Goal: Complete application form: Complete application form

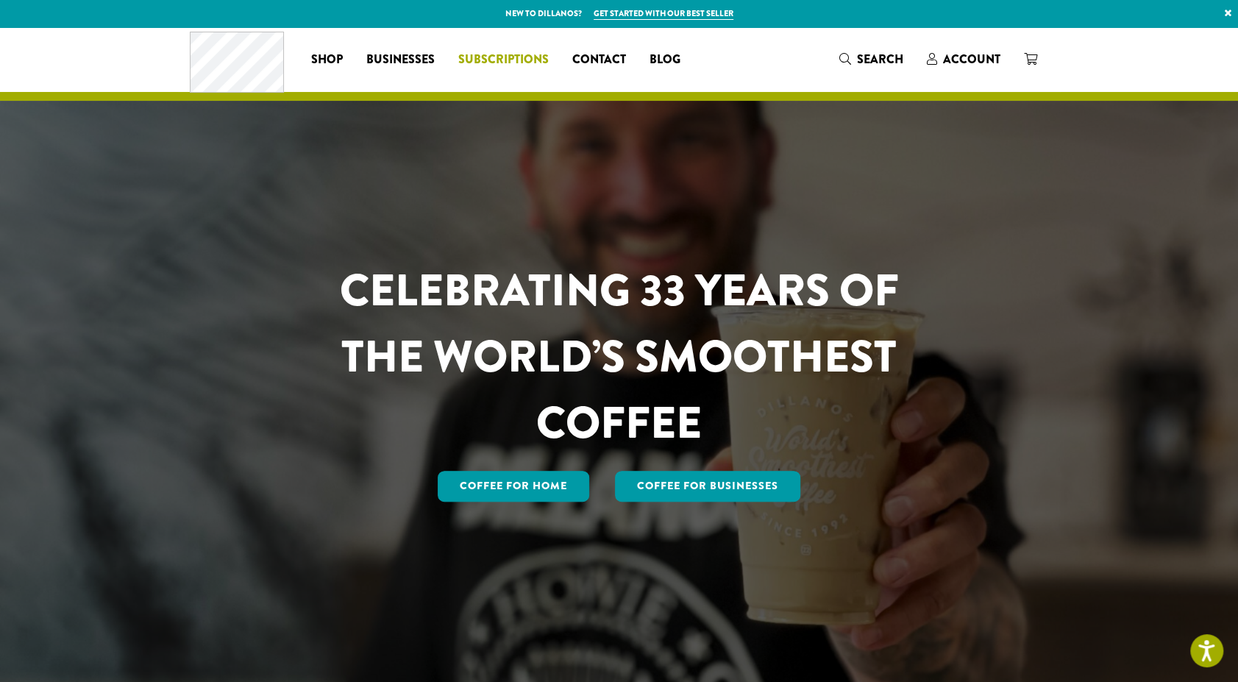
click at [493, 58] on span "Subscriptions" at bounding box center [503, 60] width 90 height 18
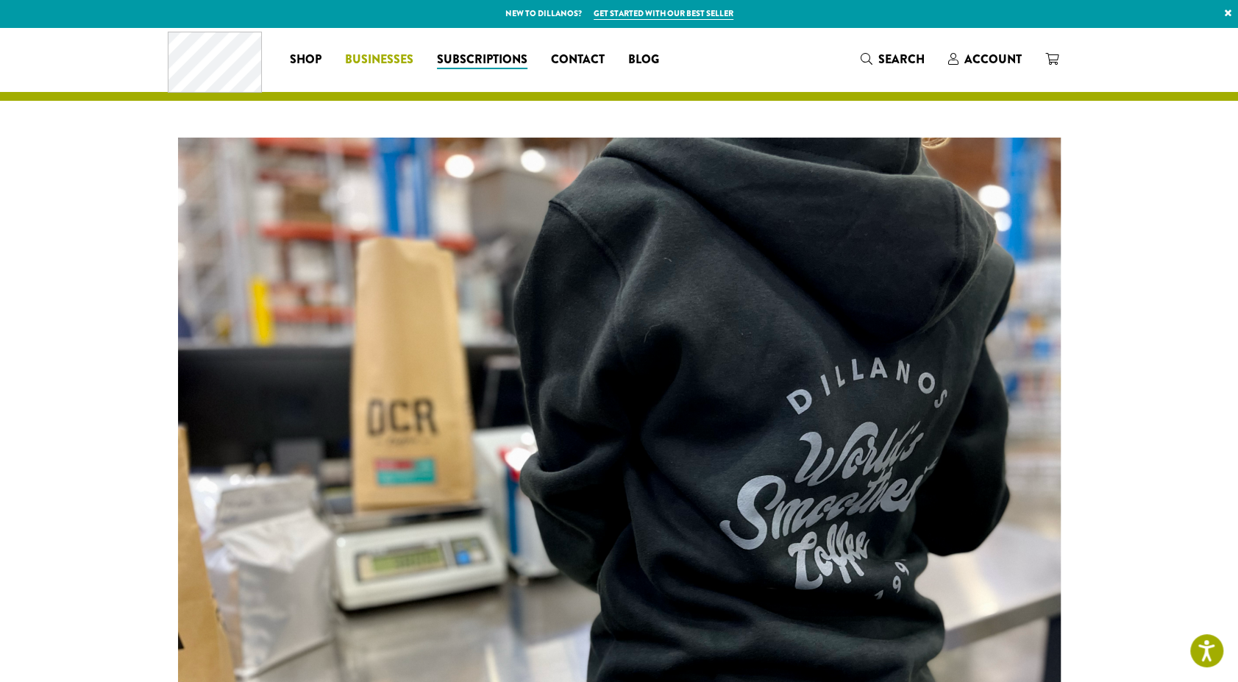
click at [382, 60] on span "Businesses" at bounding box center [379, 60] width 68 height 18
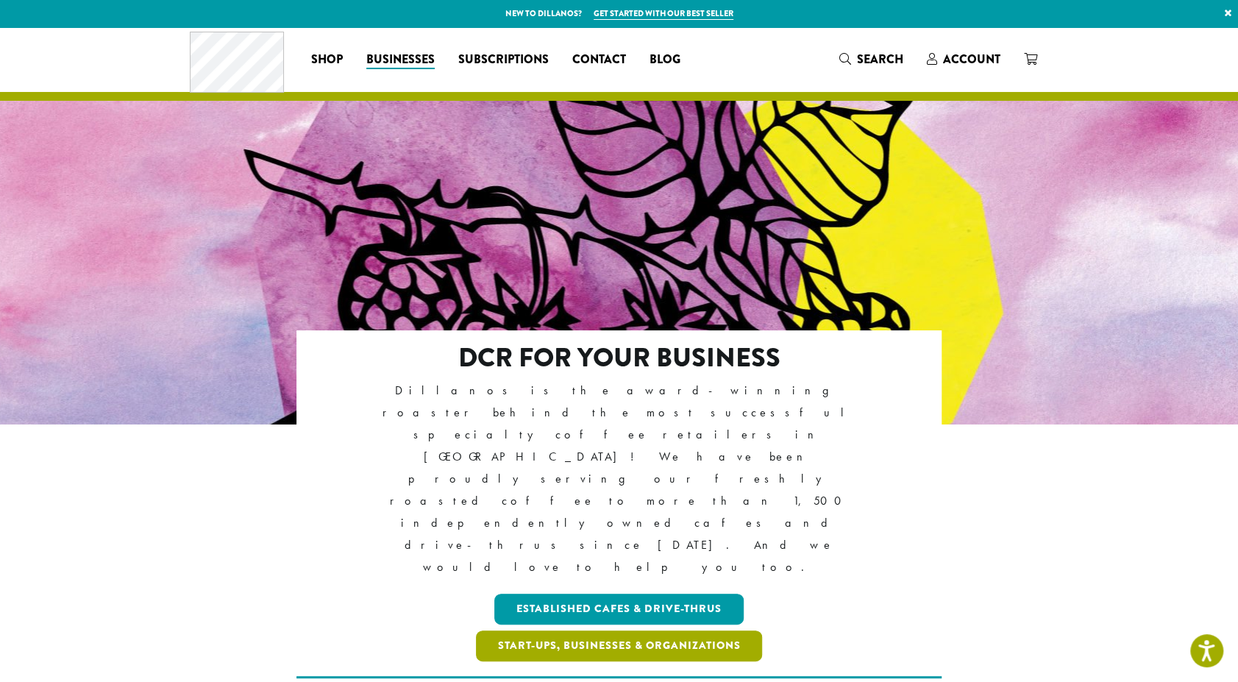
click at [601, 630] on link "Start-ups, Businesses & Organizations" at bounding box center [619, 645] width 287 height 31
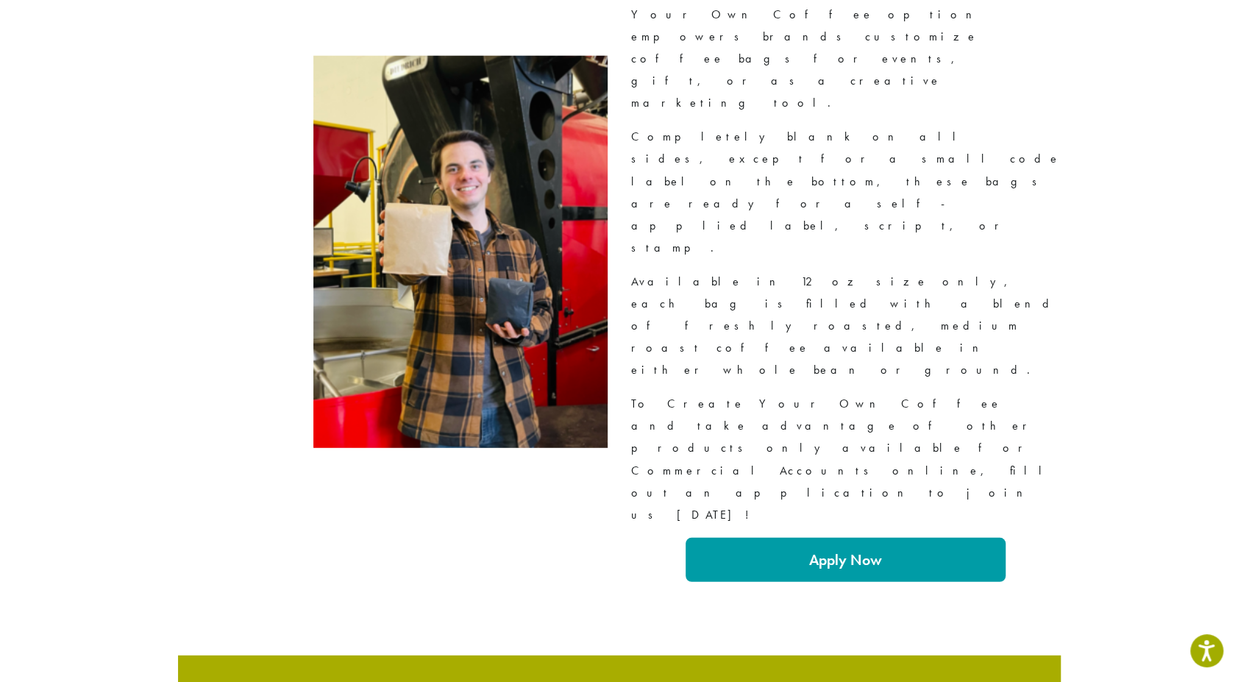
scroll to position [2412, 0]
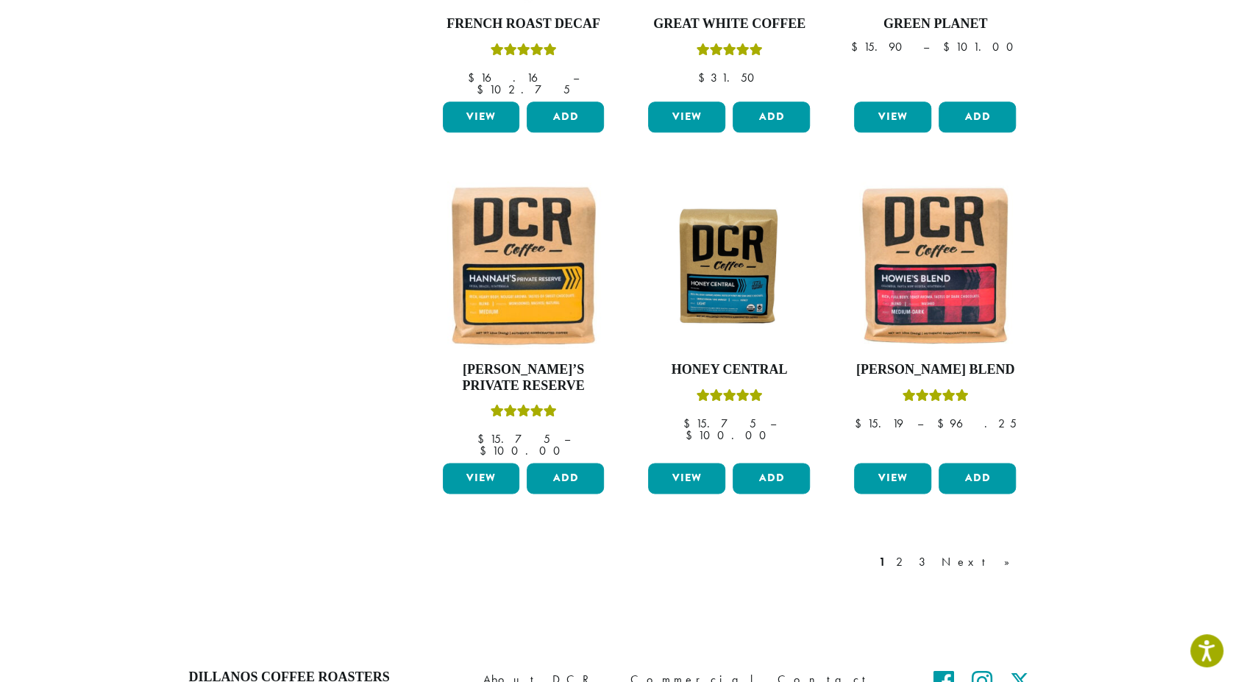
scroll to position [1214, 0]
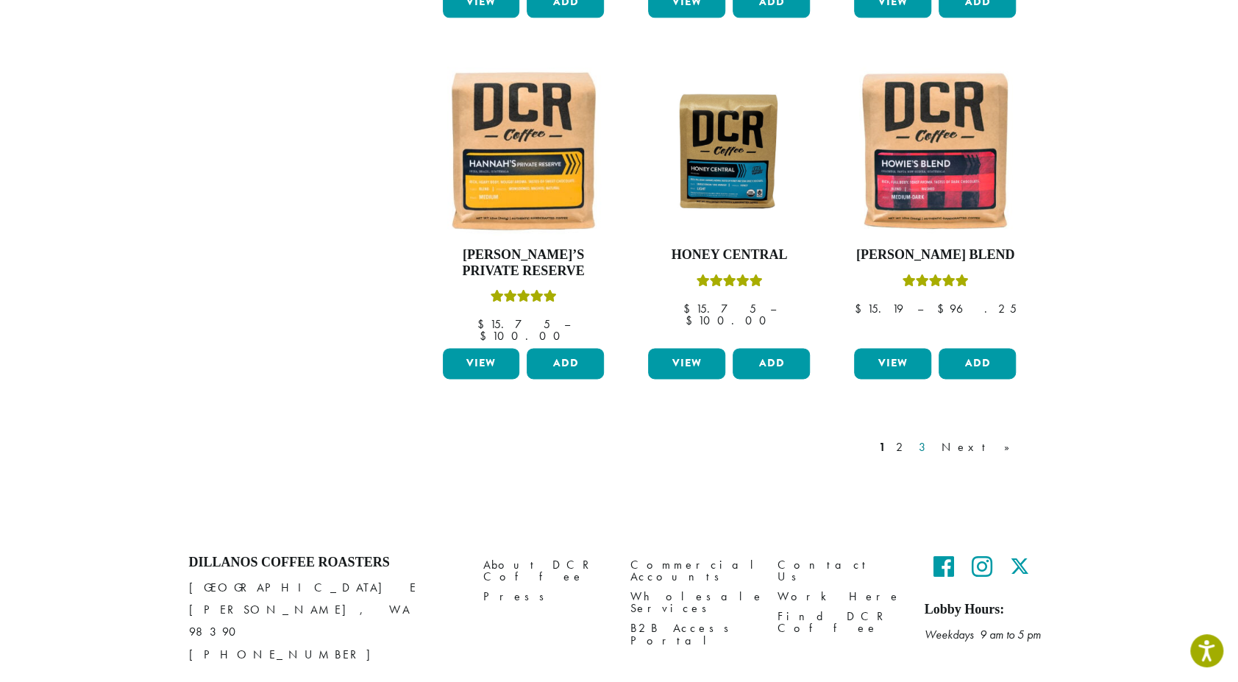
click at [934, 438] on link "3" at bounding box center [925, 447] width 18 height 18
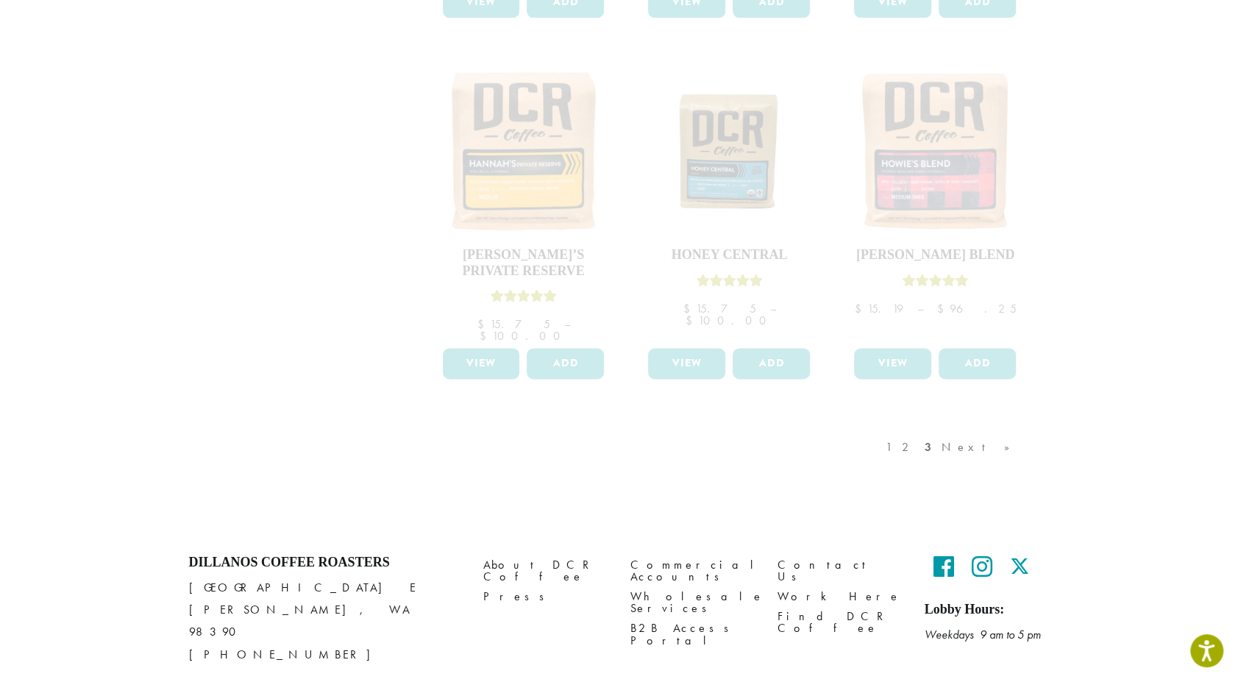
click at [946, 427] on div "1 2 3 Next »" at bounding box center [954, 461] width 145 height 69
drag, startPoint x: 1219, startPoint y: 466, endPoint x: 1232, endPoint y: 344, distance: 122.7
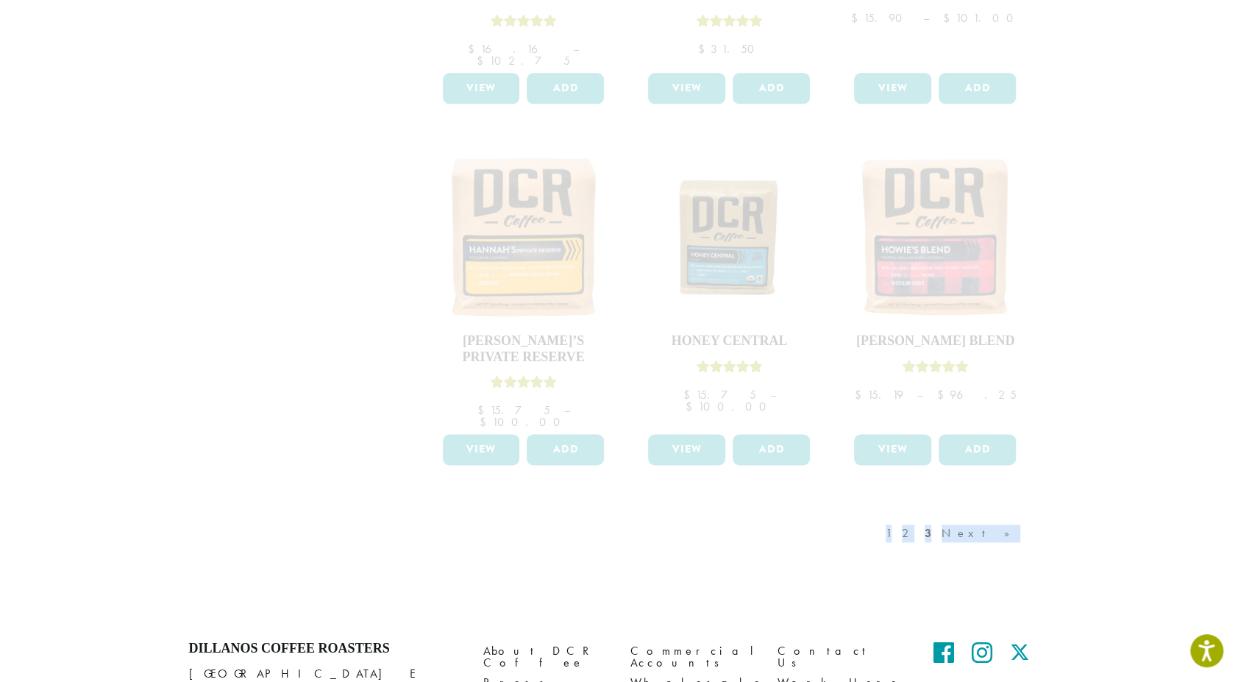
scroll to position [1134, 0]
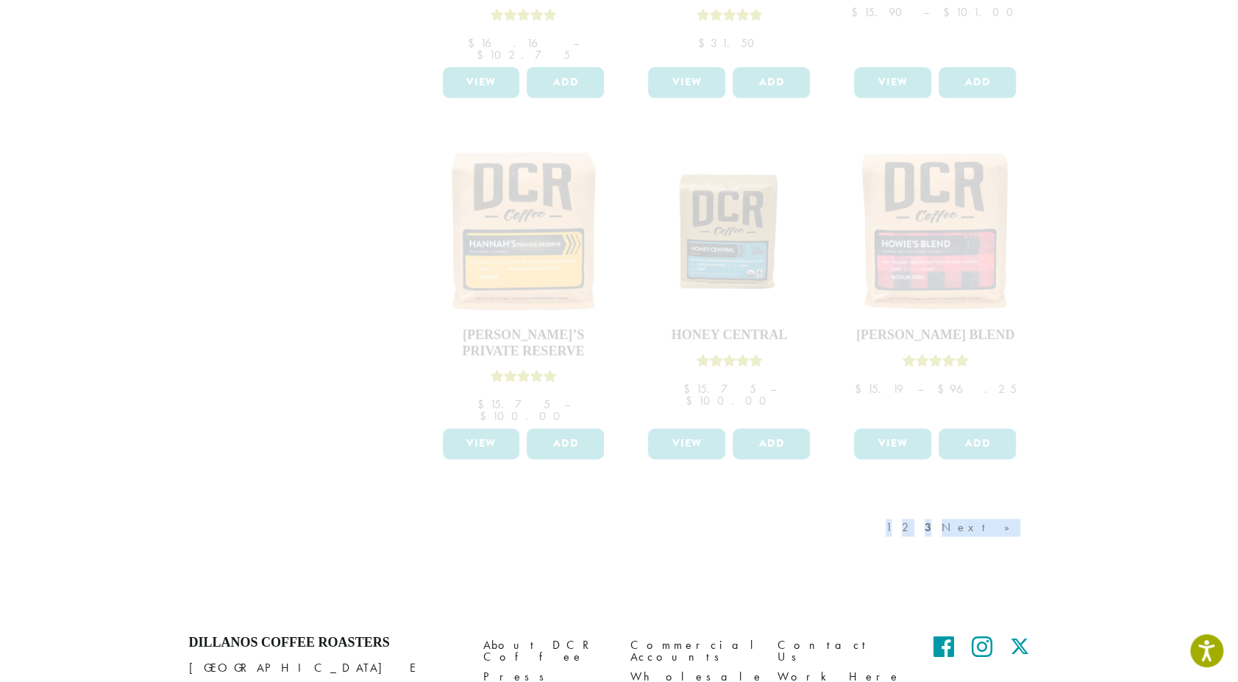
click at [958, 507] on div "1 2 3 Next »" at bounding box center [954, 541] width 145 height 69
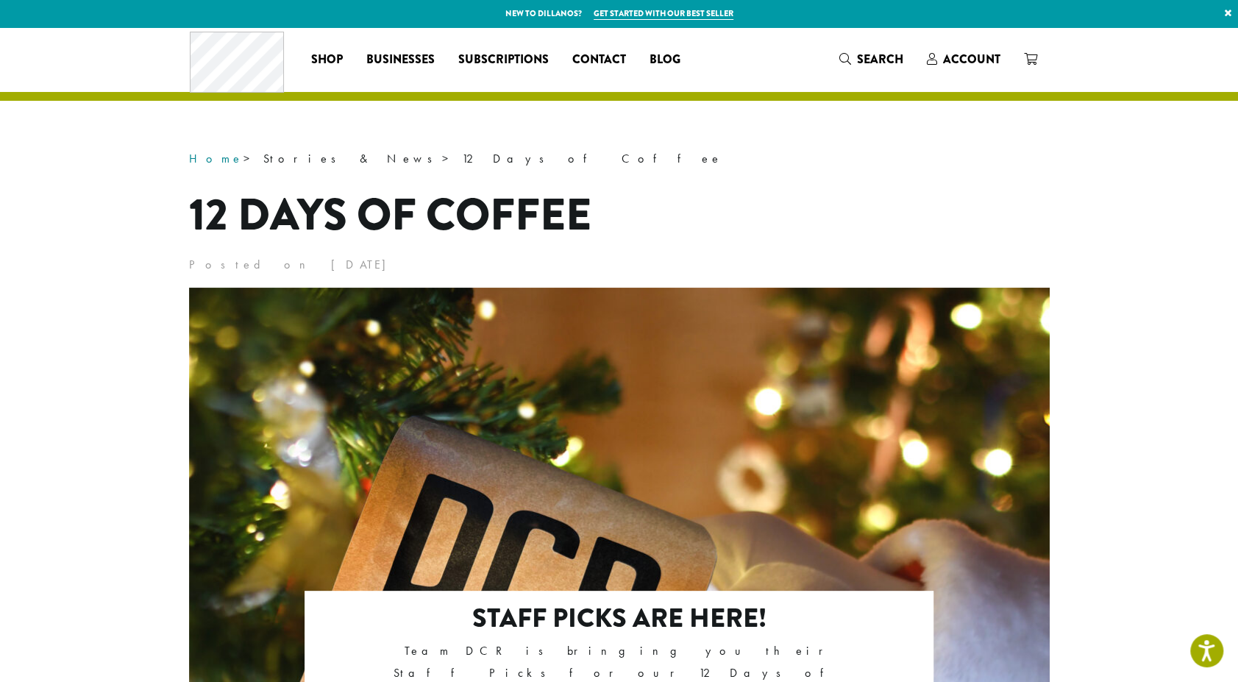
click at [205, 160] on link "Home" at bounding box center [216, 158] width 54 height 15
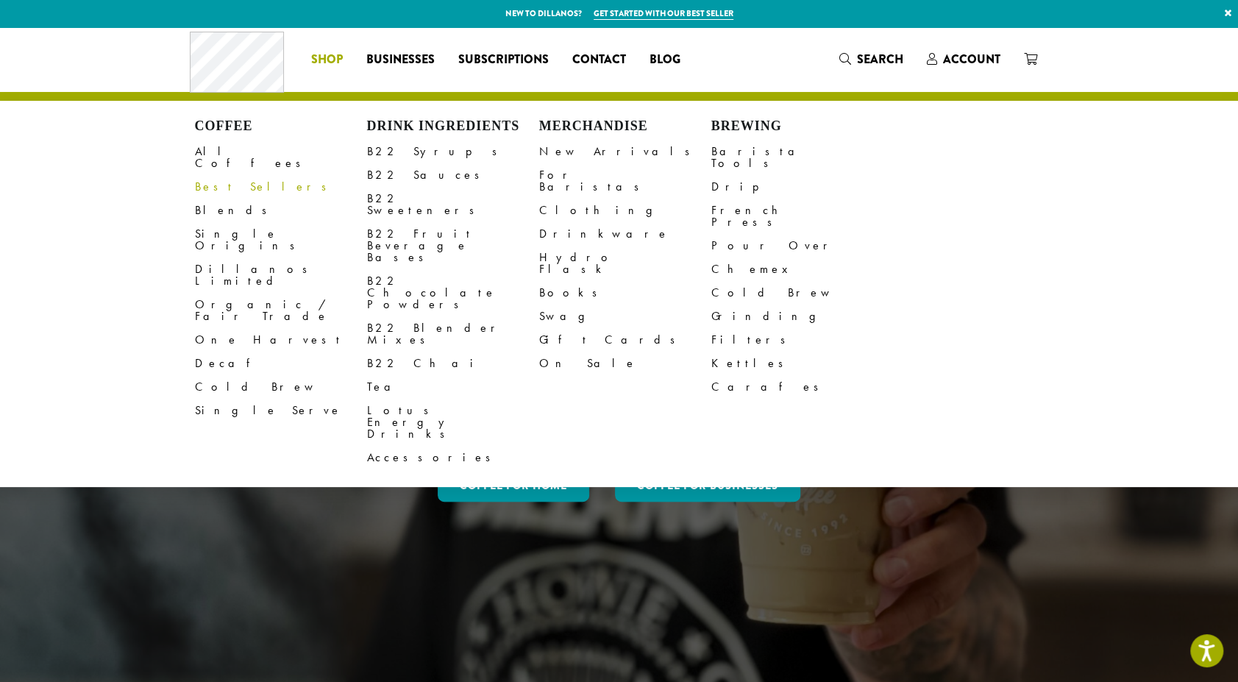
click at [207, 177] on link "Best Sellers" at bounding box center [281, 187] width 172 height 24
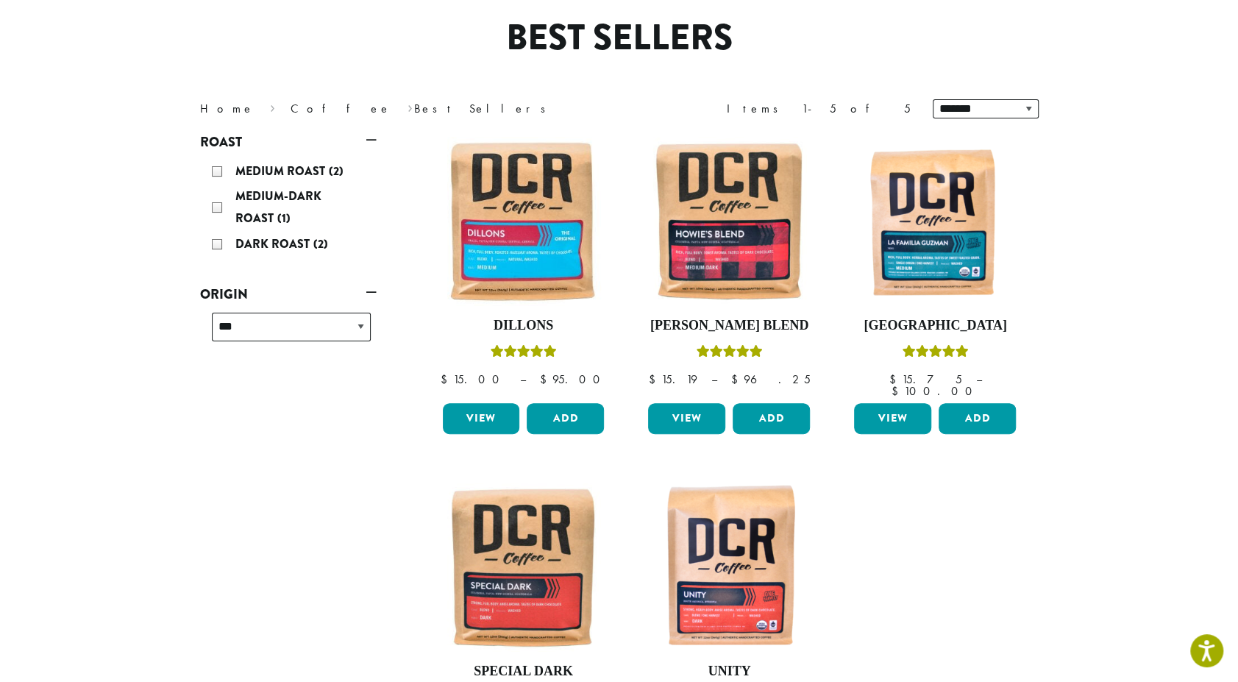
scroll to position [118, 0]
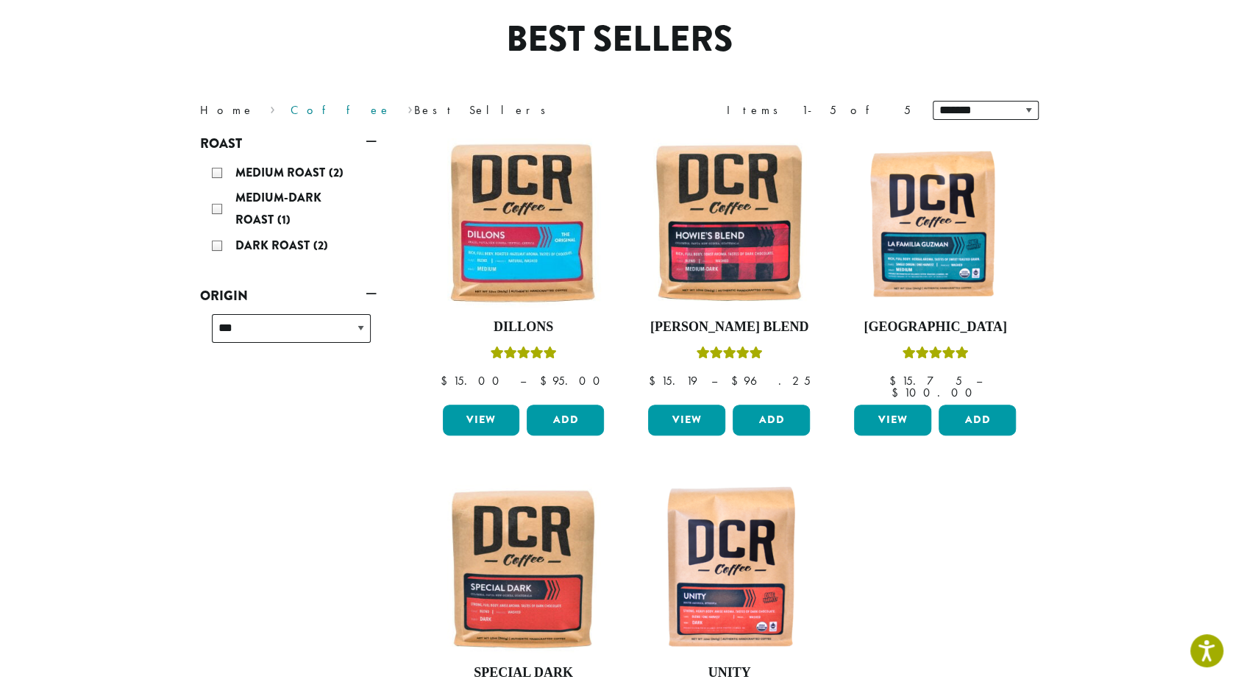
click at [290, 109] on link "Coffee" at bounding box center [340, 109] width 101 height 15
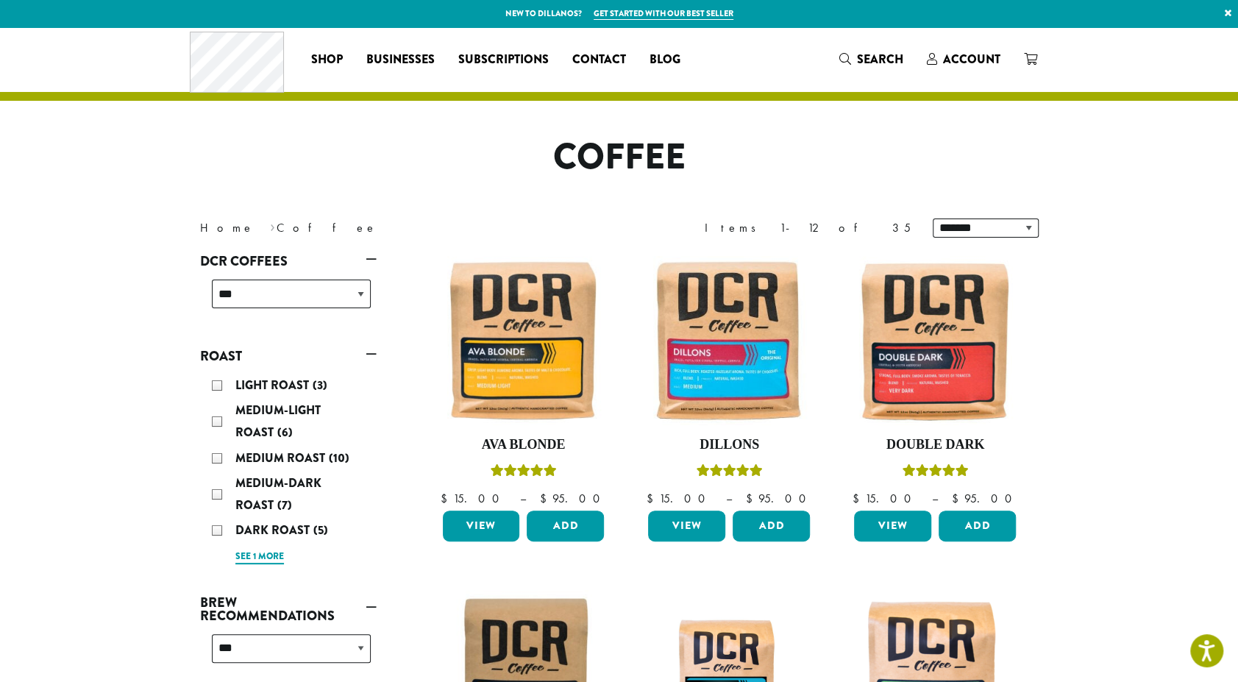
click at [246, 550] on link "See 1 more" at bounding box center [259, 556] width 49 height 15
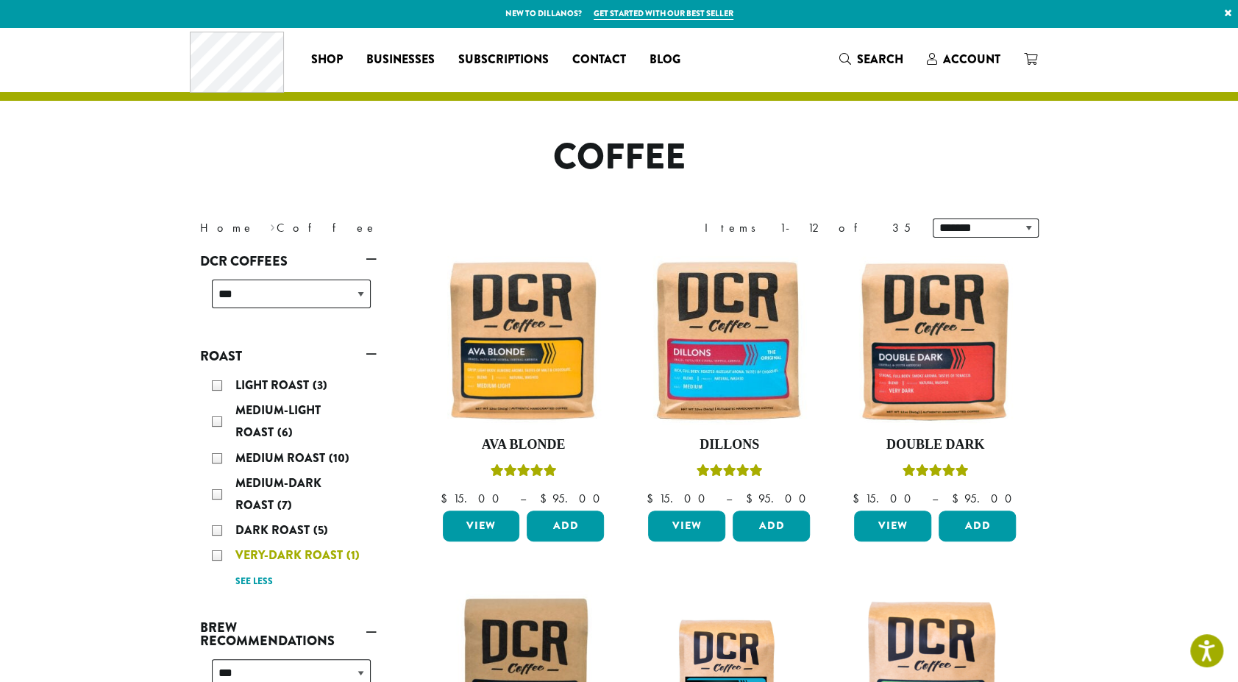
click at [299, 555] on span "Very-Dark Roast" at bounding box center [290, 554] width 111 height 17
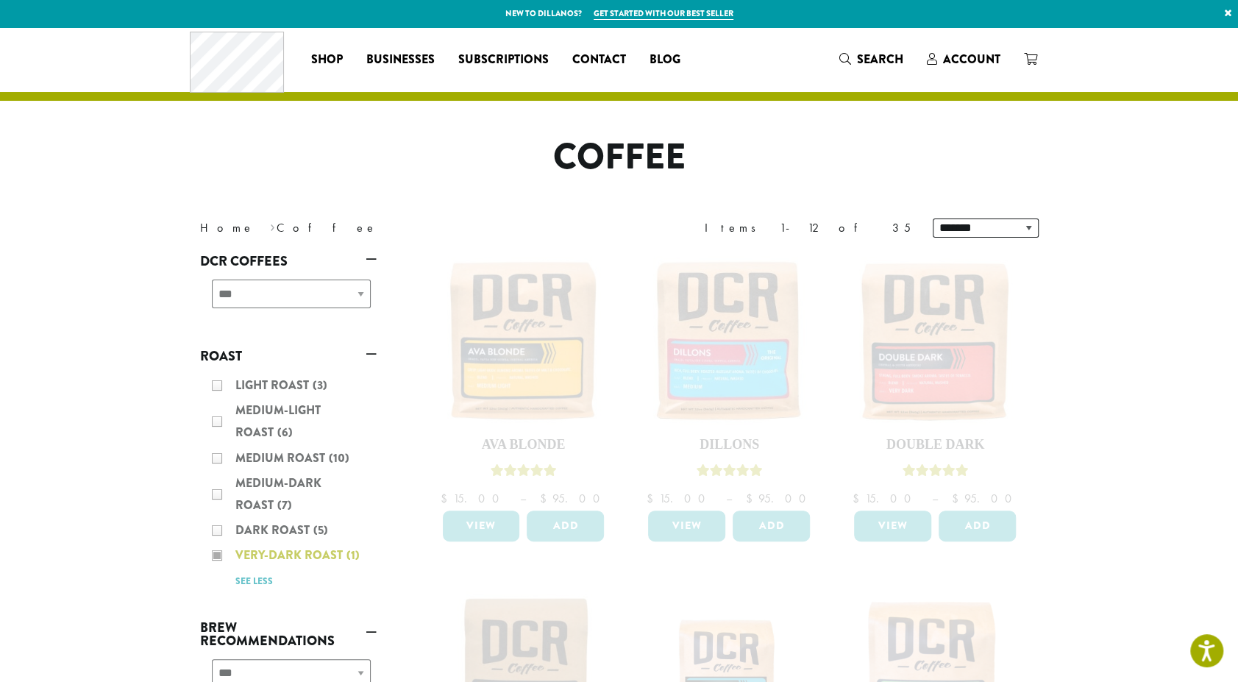
click at [299, 555] on div "Light Roast (3) Medium-Light Roast (6) Medium Roast (10) Medium-Dark Roast (7) …" at bounding box center [288, 482] width 176 height 229
click at [215, 554] on div "Light Roast (3) Medium-Light Roast (6) Medium Roast (10) Medium-Dark Roast (7) …" at bounding box center [288, 482] width 176 height 229
click at [357, 293] on div "**********" at bounding box center [288, 300] width 176 height 52
click at [865, 69] on span "Search" at bounding box center [871, 60] width 64 height 18
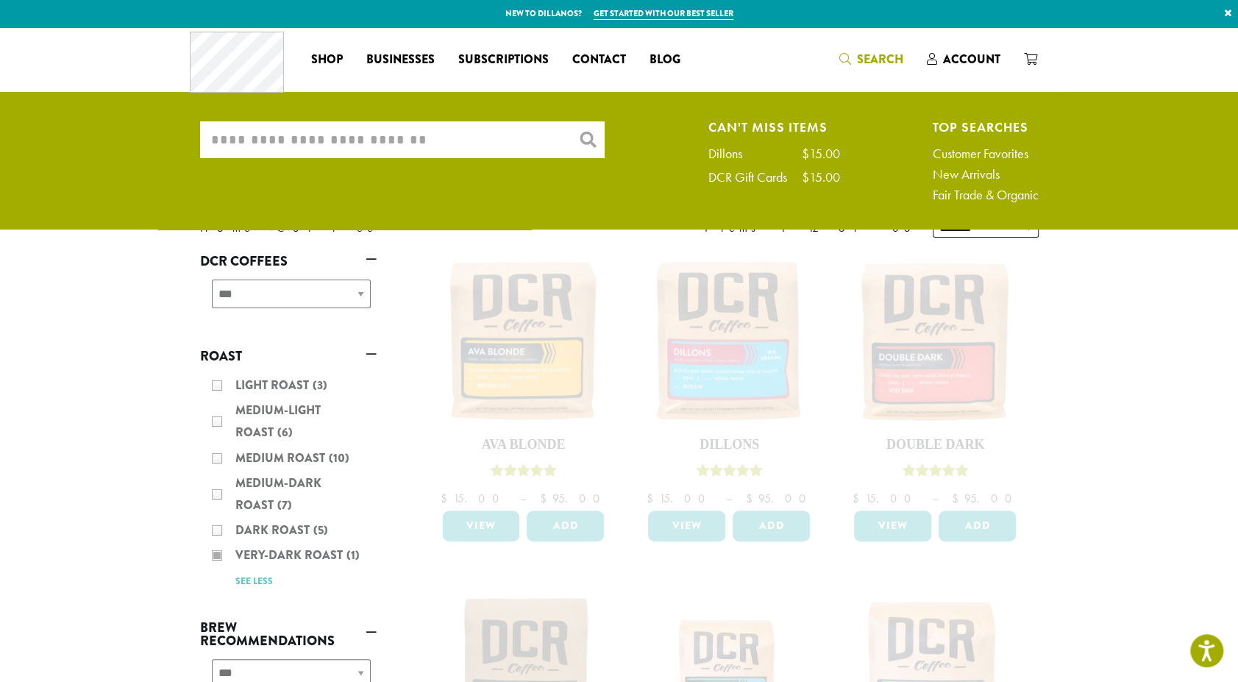
click at [447, 152] on input "What are you searching for?" at bounding box center [402, 139] width 404 height 37
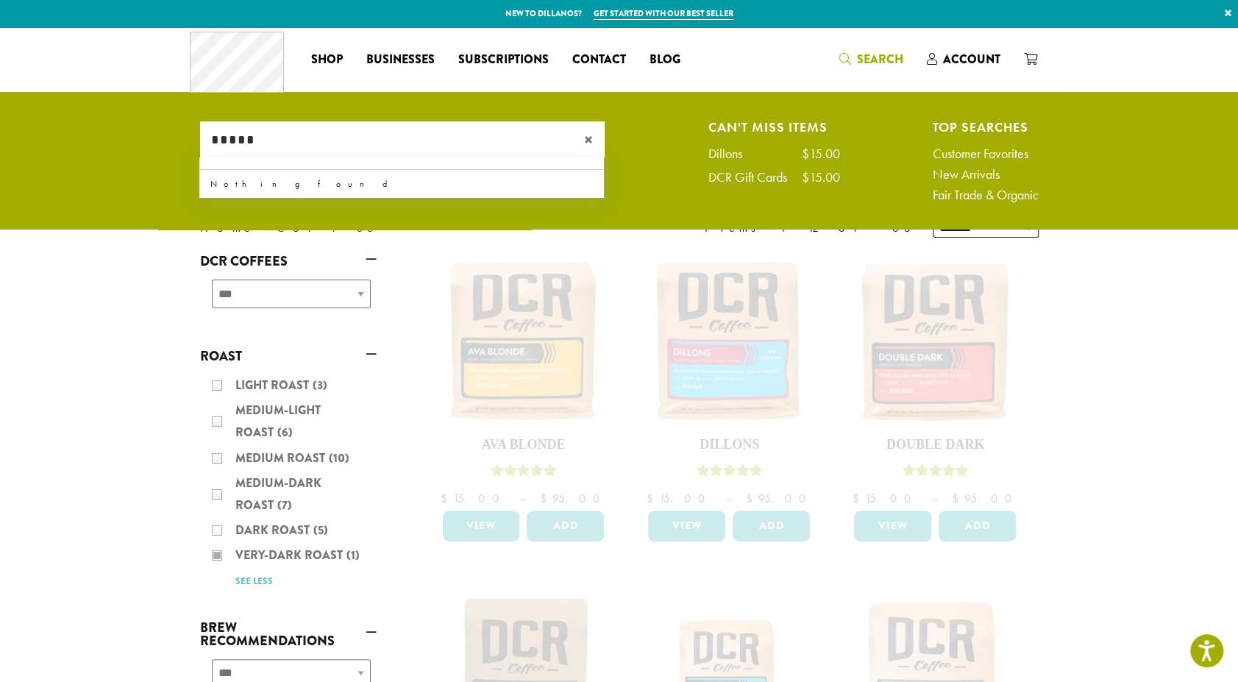
click at [215, 144] on input "*****" at bounding box center [402, 139] width 404 height 37
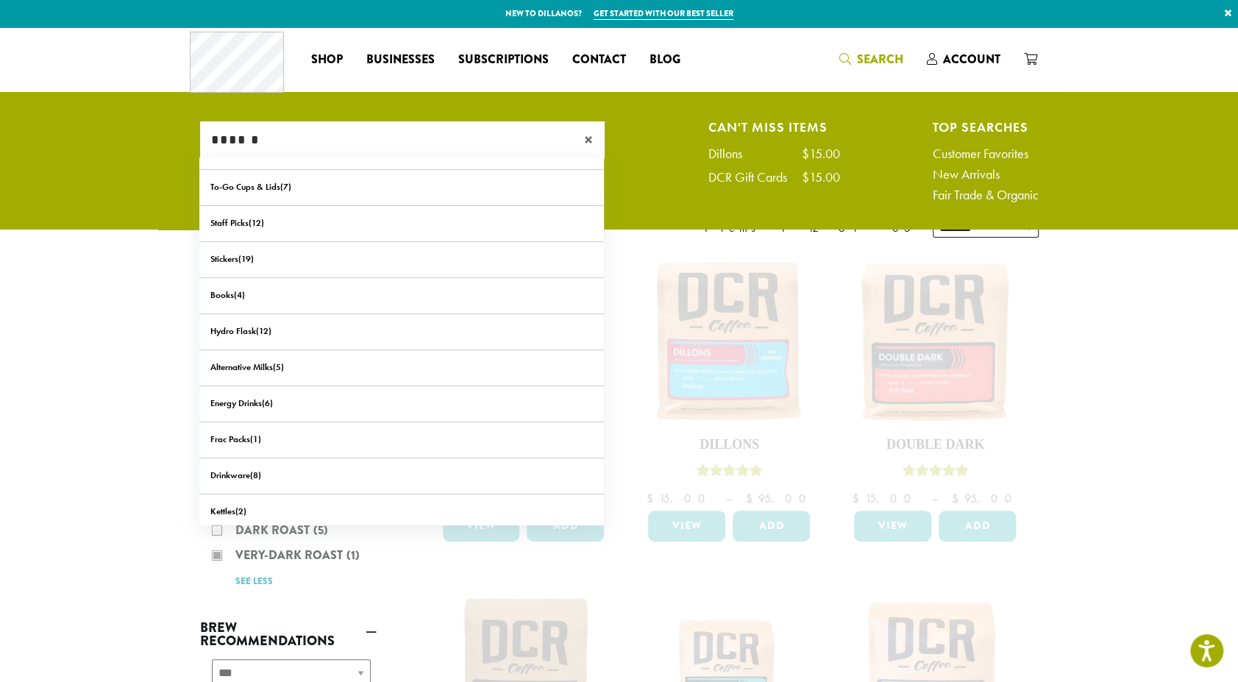
click at [262, 135] on input "******" at bounding box center [402, 139] width 404 height 37
type input "*"
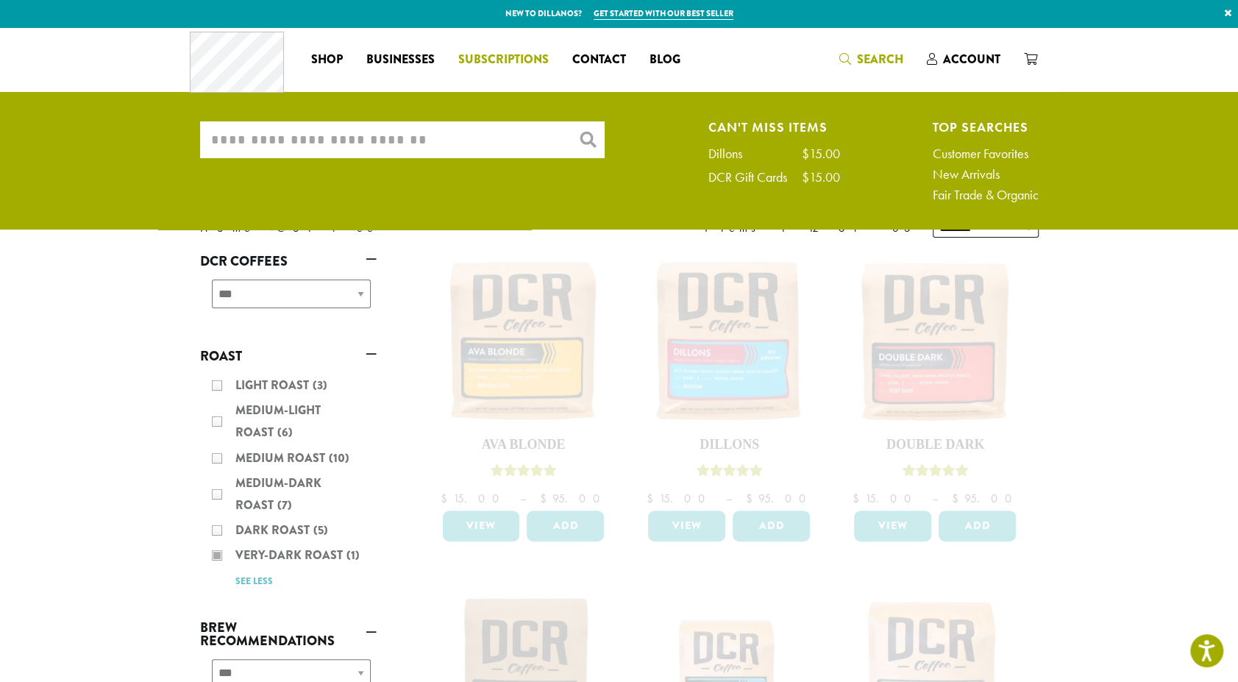
click at [505, 60] on span "Subscriptions" at bounding box center [503, 60] width 90 height 18
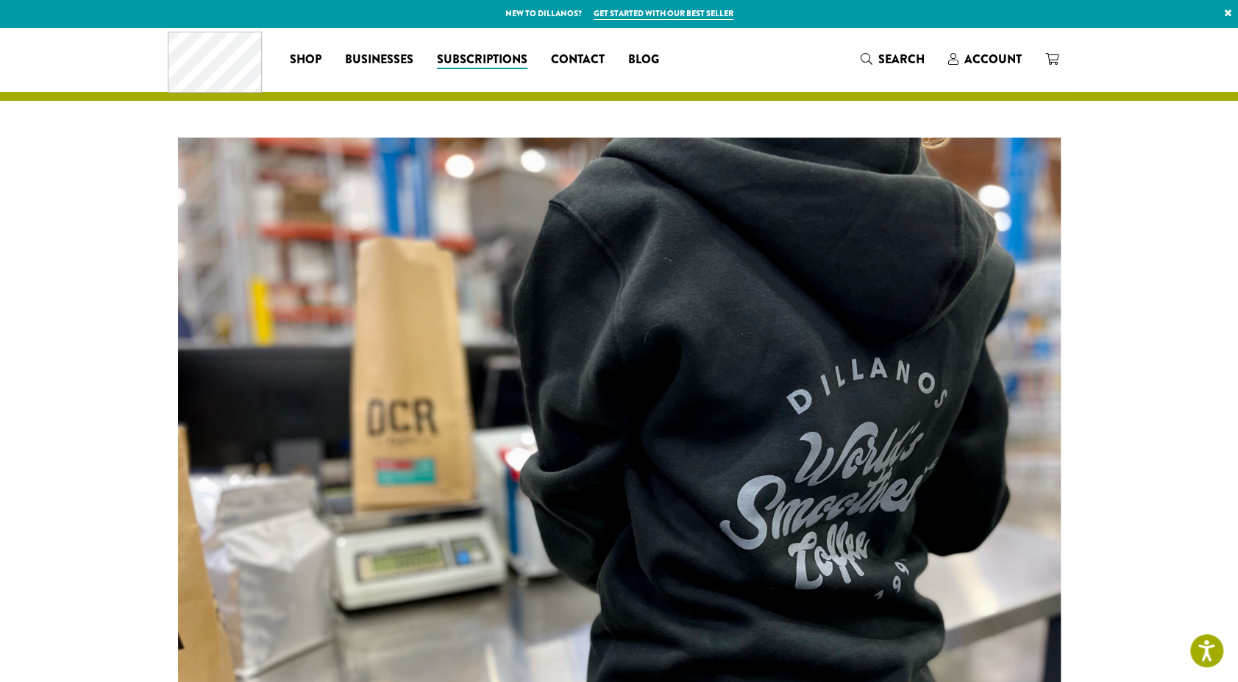
click at [385, 71] on div "Coffee All Coffees Best Sellers Blends Single Origins Dillanos Limited Organic …" at bounding box center [419, 59] width 503 height 61
click at [382, 62] on span "Businesses" at bounding box center [379, 60] width 68 height 18
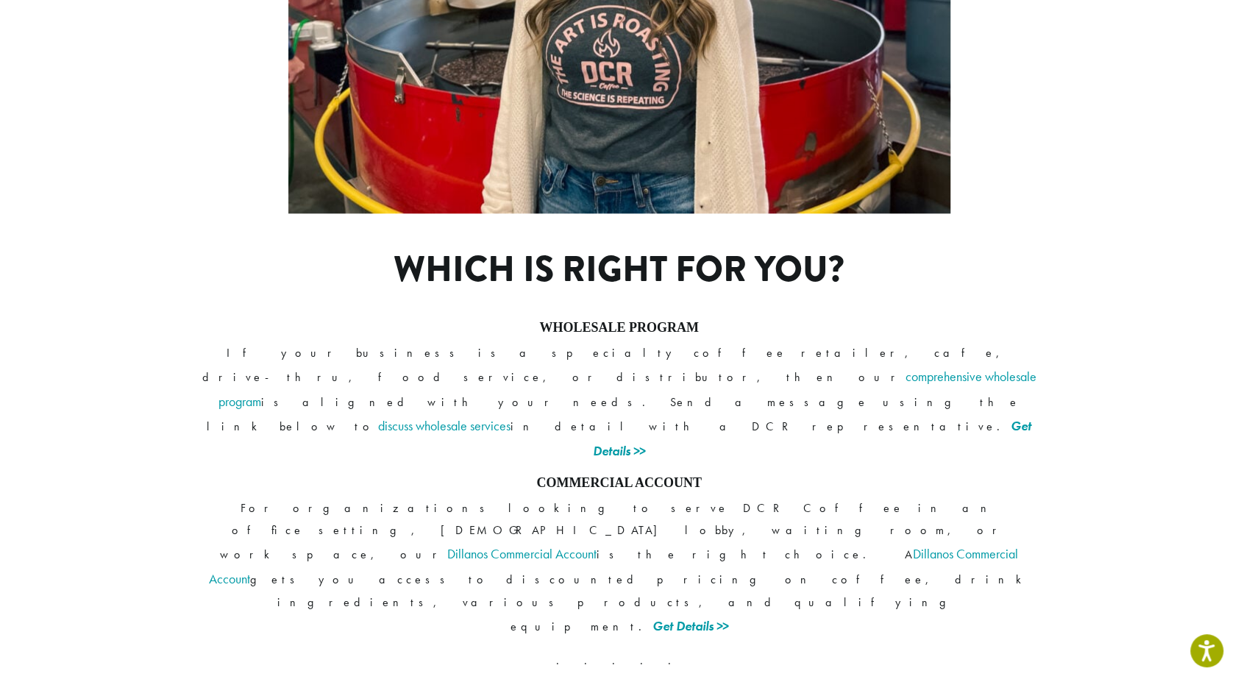
scroll to position [1030, 0]
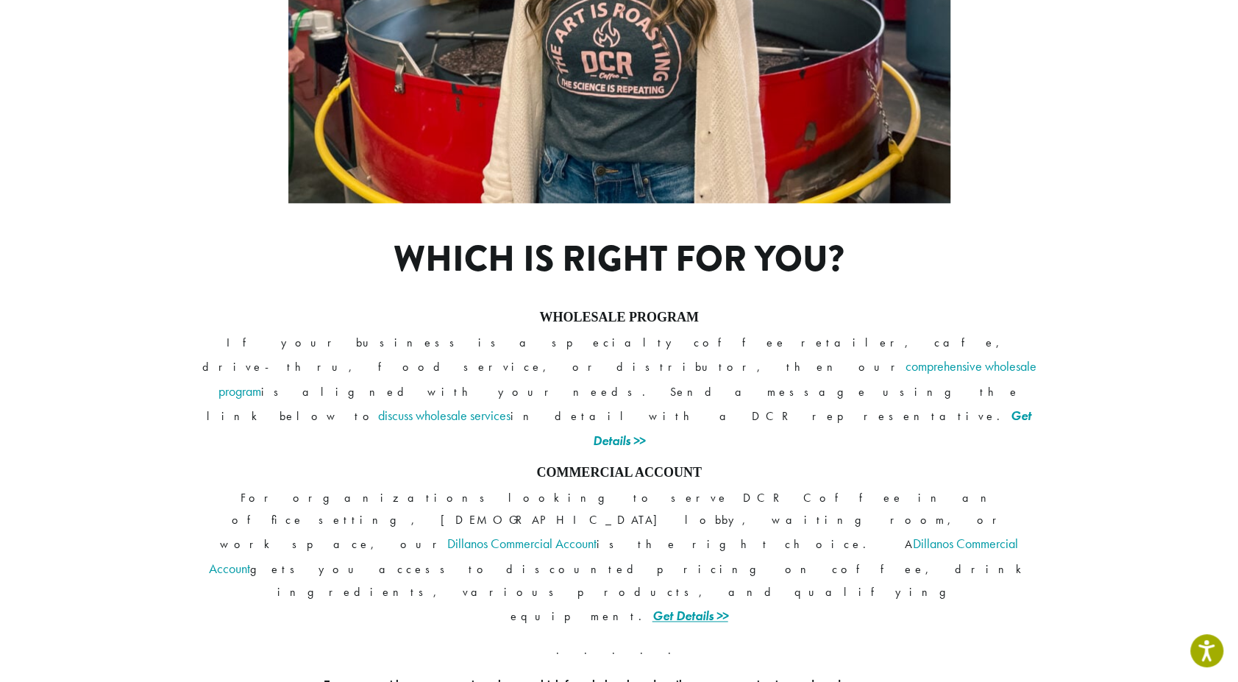
click at [728, 607] on link "Get Details >>" at bounding box center [690, 615] width 76 height 17
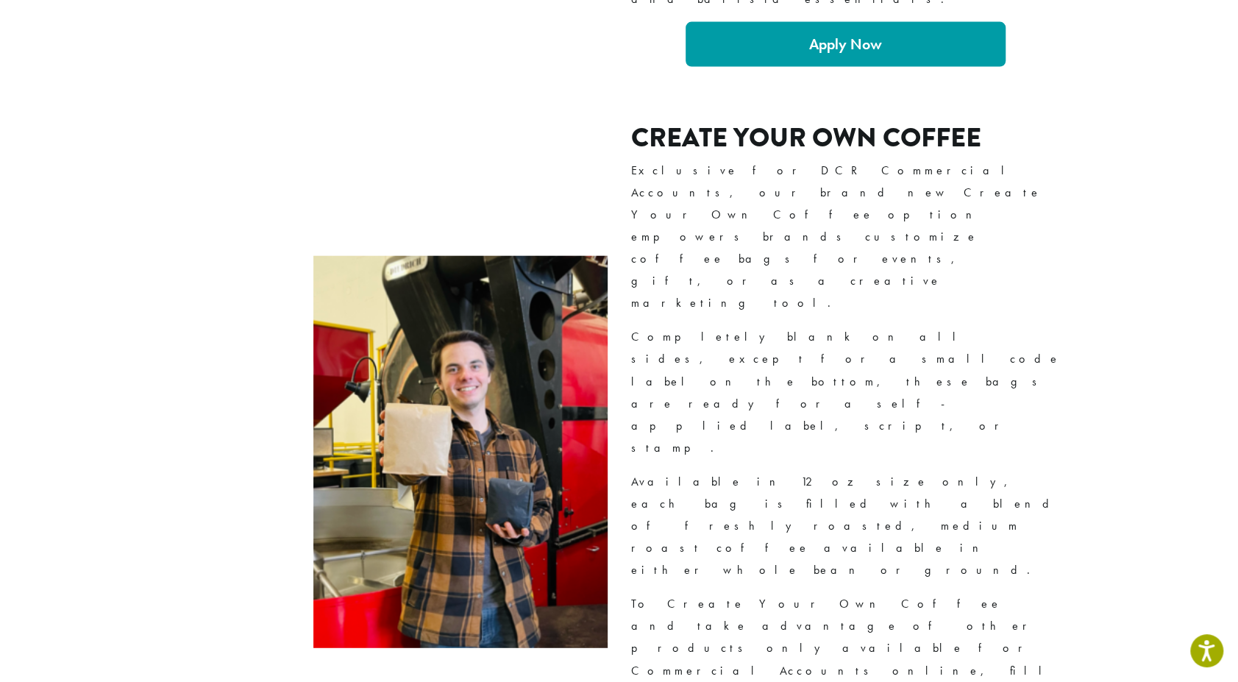
scroll to position [2283, 0]
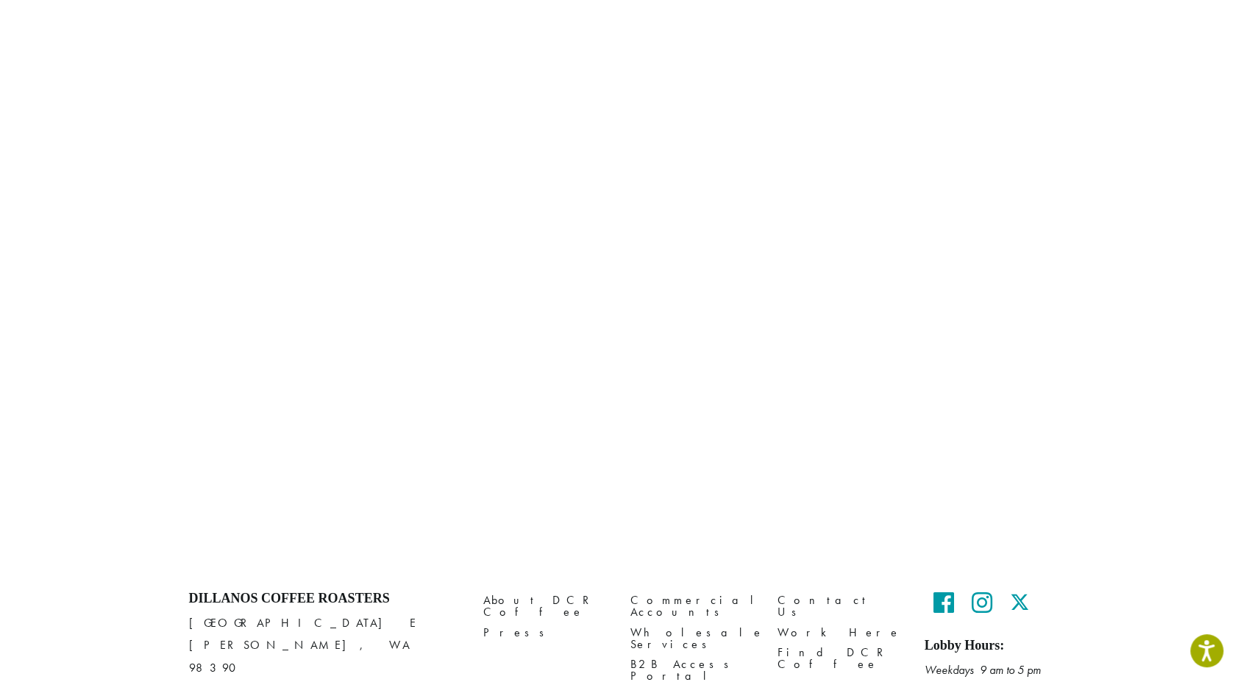
scroll to position [93, 0]
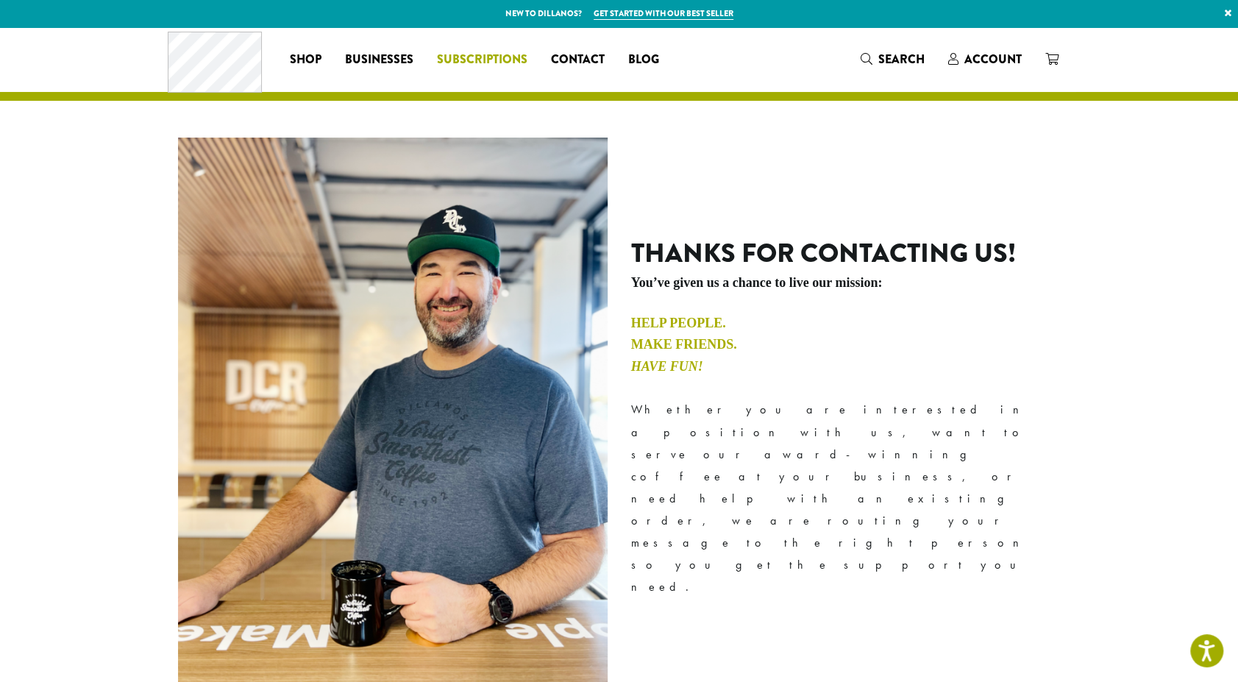
click at [447, 57] on span "Subscriptions" at bounding box center [482, 60] width 90 height 18
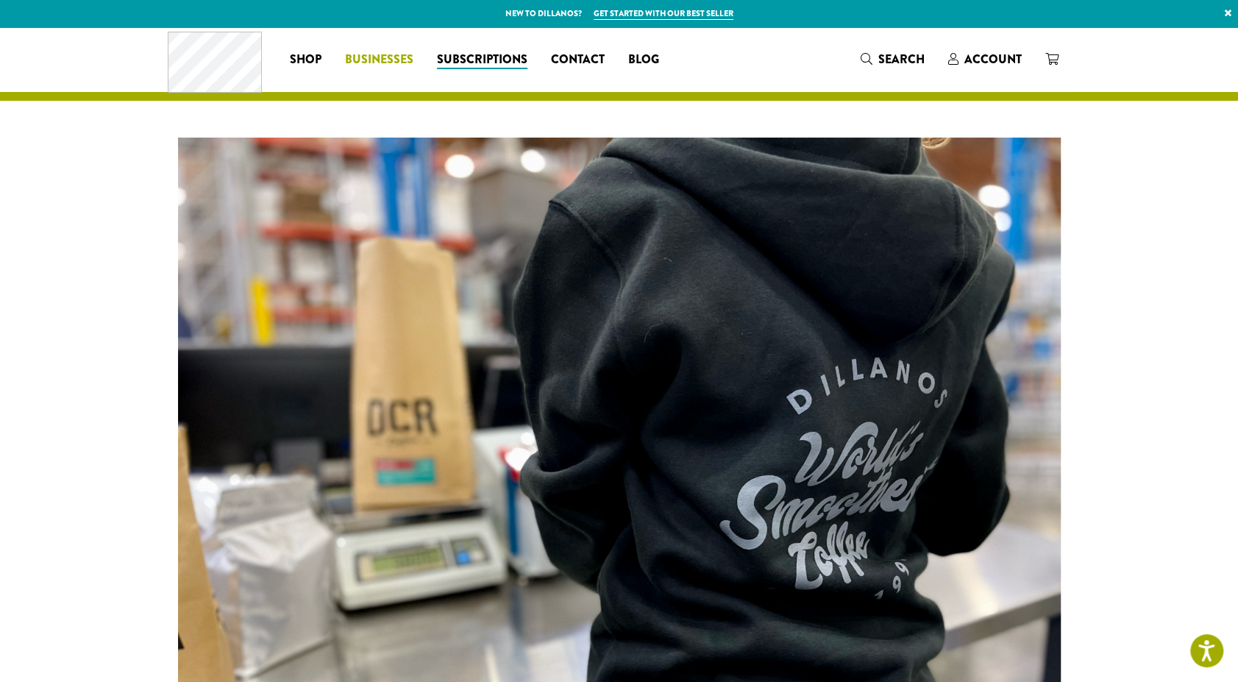
click at [374, 59] on span "Businesses" at bounding box center [379, 60] width 68 height 18
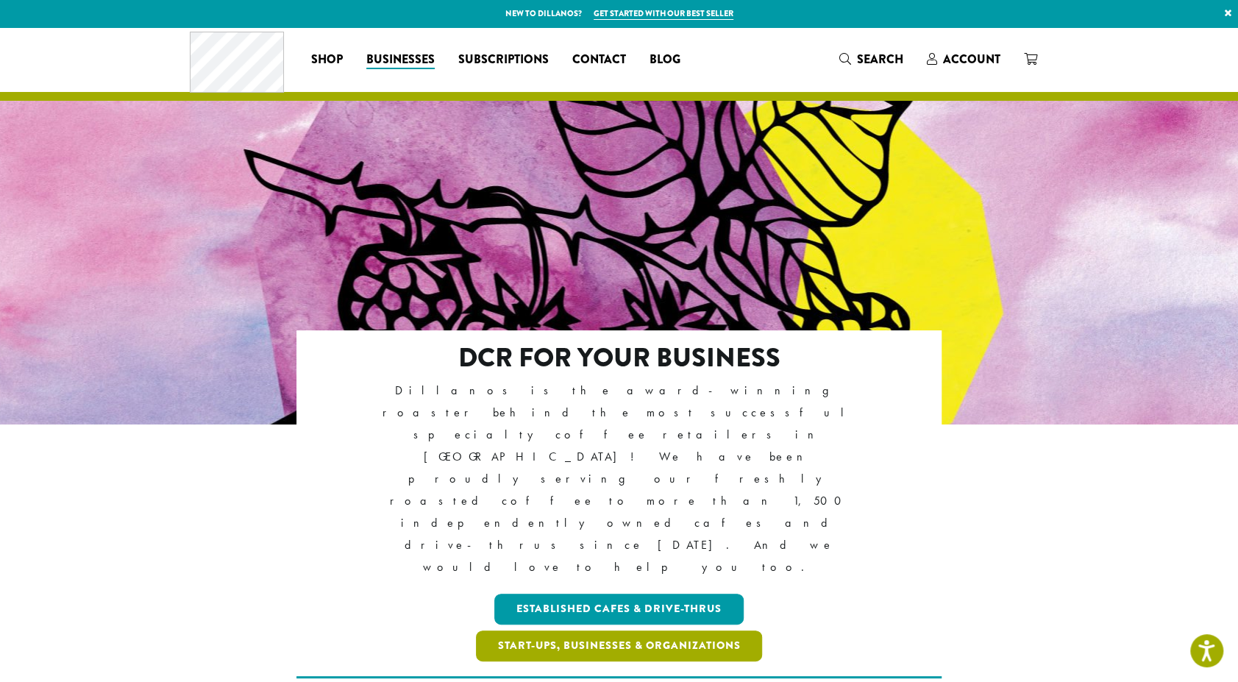
click at [708, 630] on link "Start-ups, Businesses & Organizations" at bounding box center [619, 645] width 287 height 31
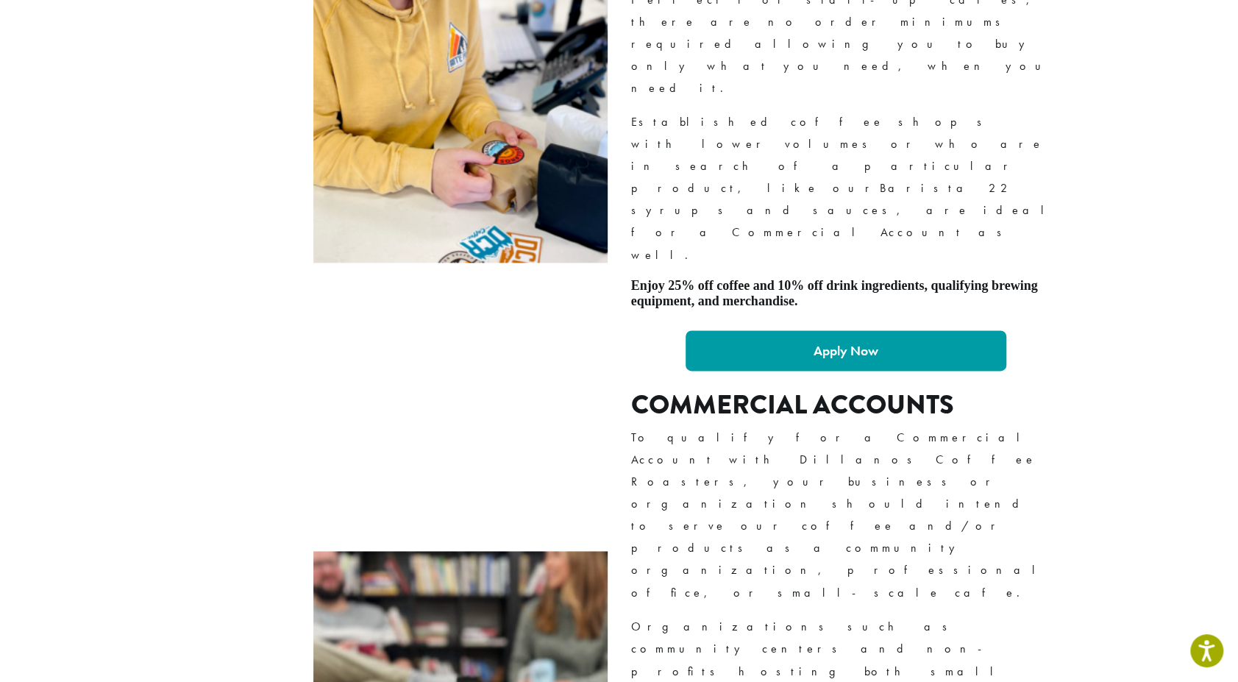
scroll to position [1294, 0]
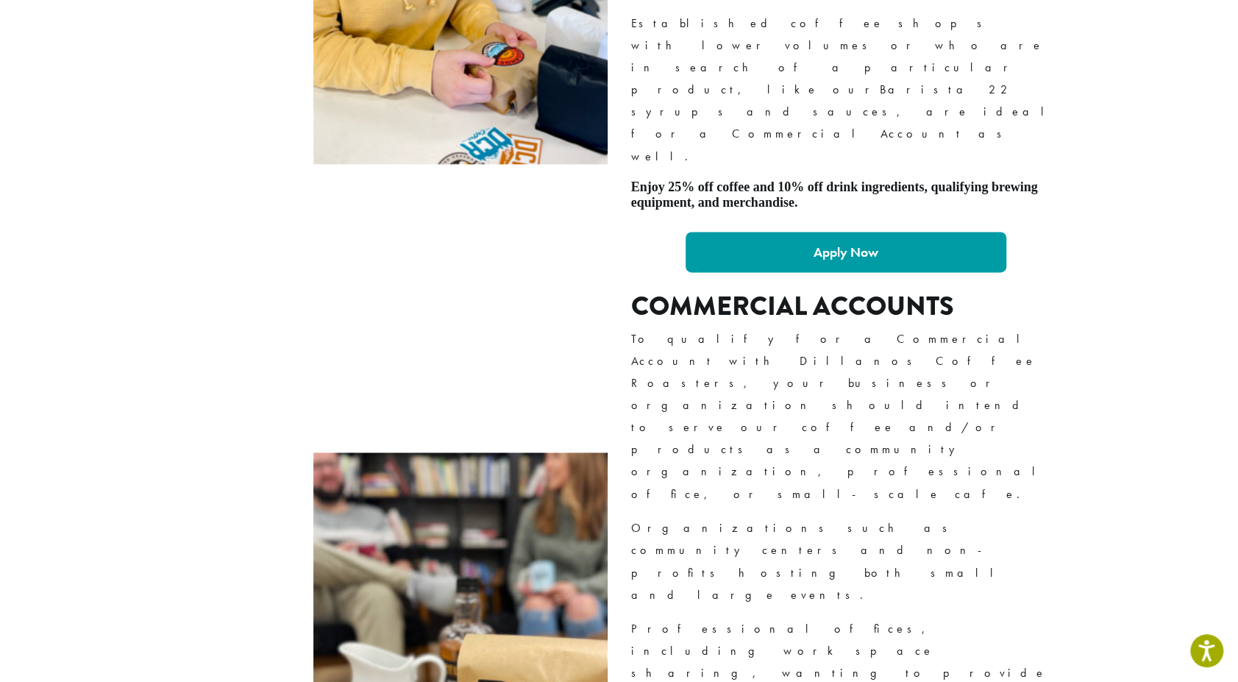
click at [737, 232] on link "Apply Now" at bounding box center [845, 252] width 321 height 40
